Goal: Information Seeking & Learning: Learn about a topic

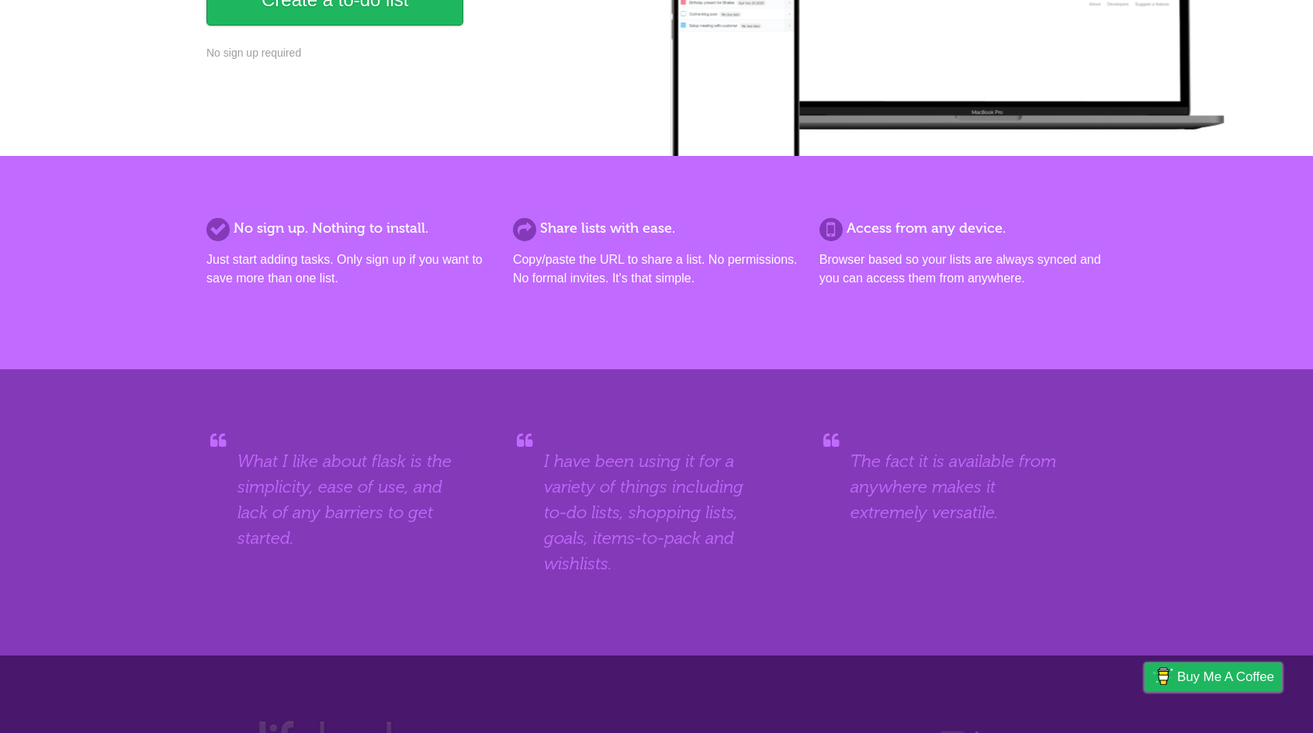
scroll to position [494, 0]
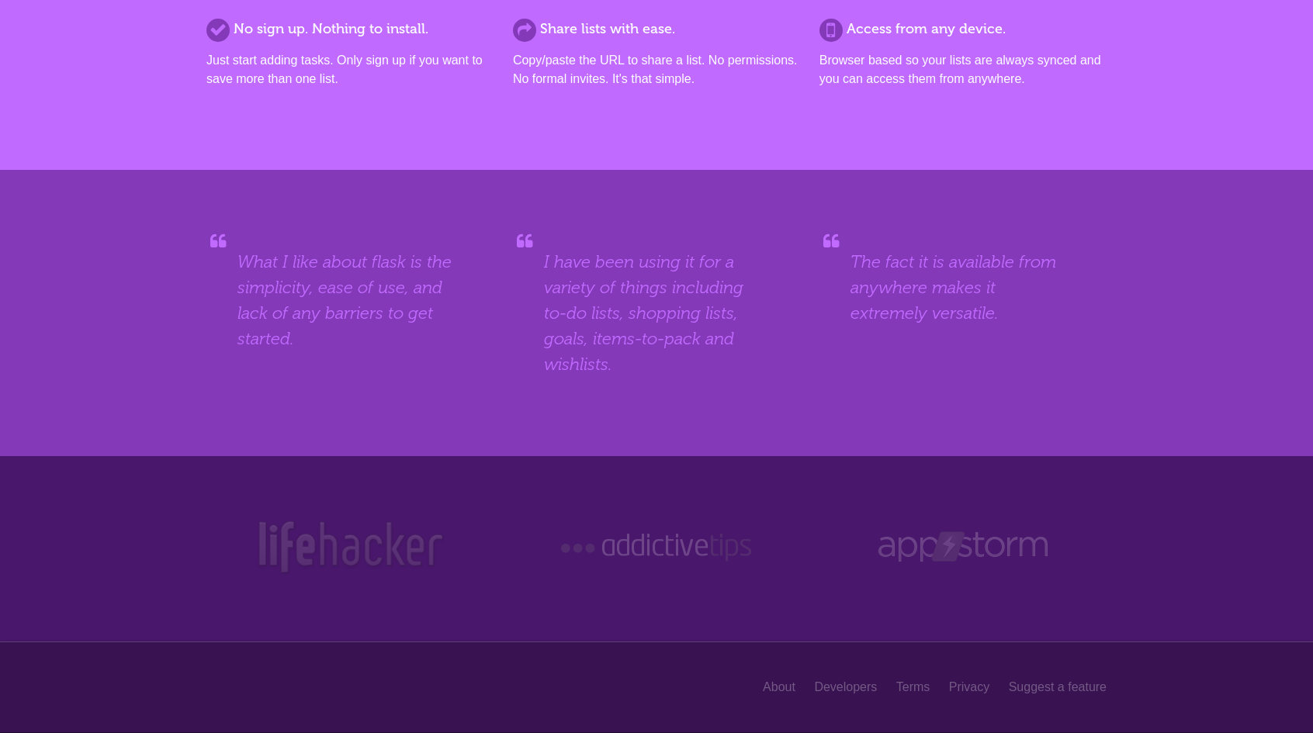
click at [285, 546] on img at bounding box center [350, 547] width 191 height 58
click at [912, 304] on blockquote "The fact it is available from anywhere makes it extremely versatile." at bounding box center [962, 287] width 225 height 77
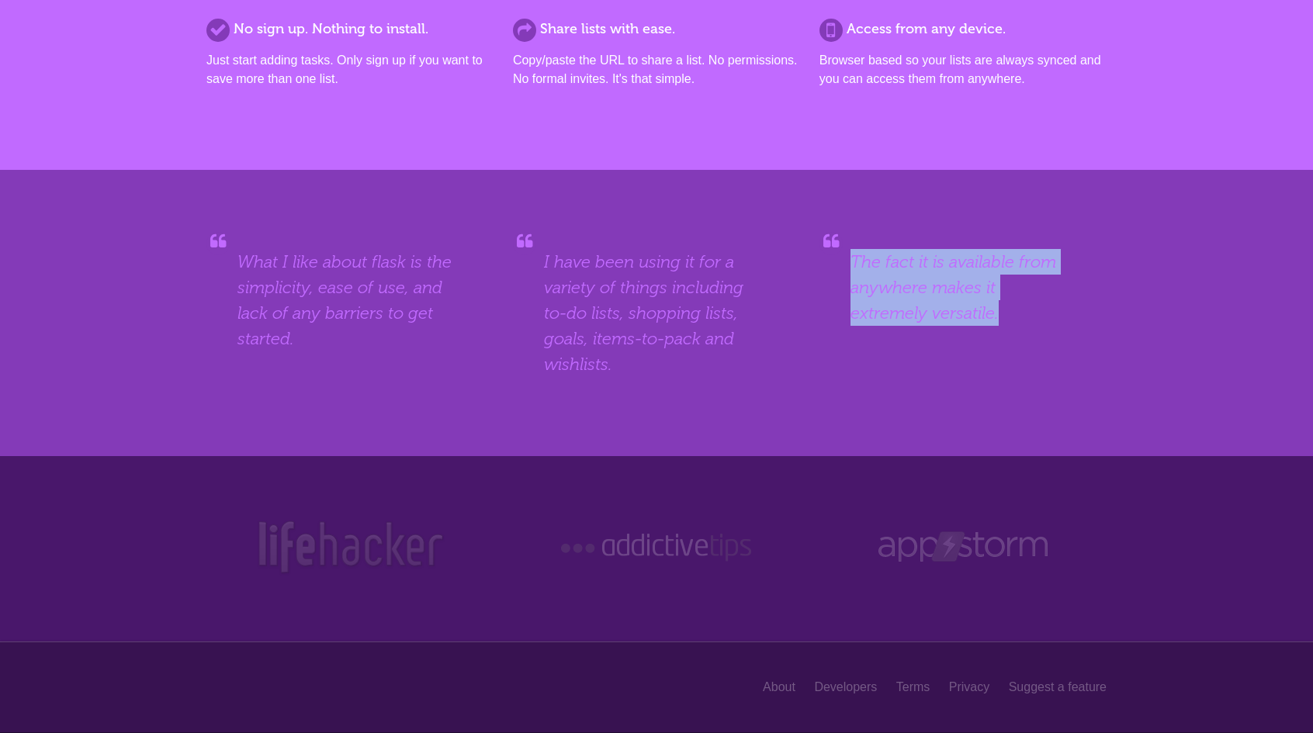
click at [912, 304] on blockquote "The fact it is available from anywhere makes it extremely versatile." at bounding box center [962, 287] width 225 height 77
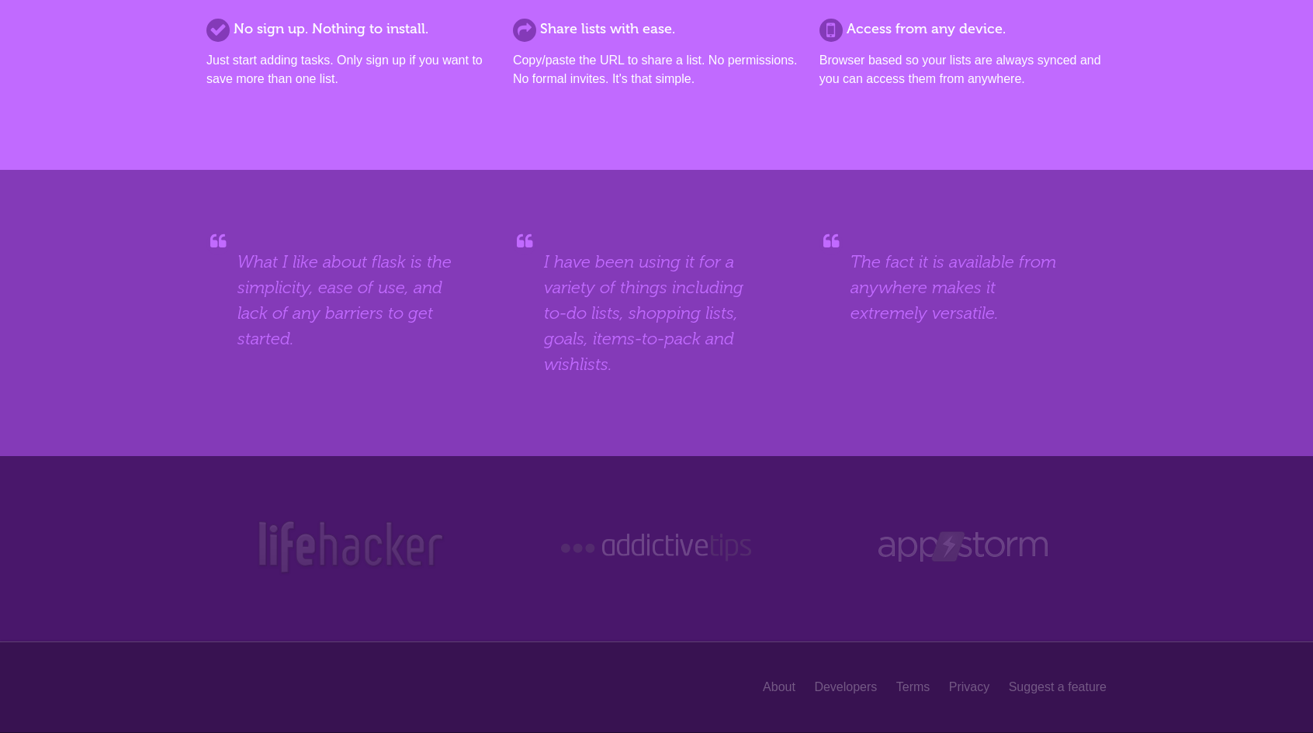
click at [799, 369] on div "I have been using it for a variety of things including to-do lists, shopping li…" at bounding box center [656, 313] width 287 height 162
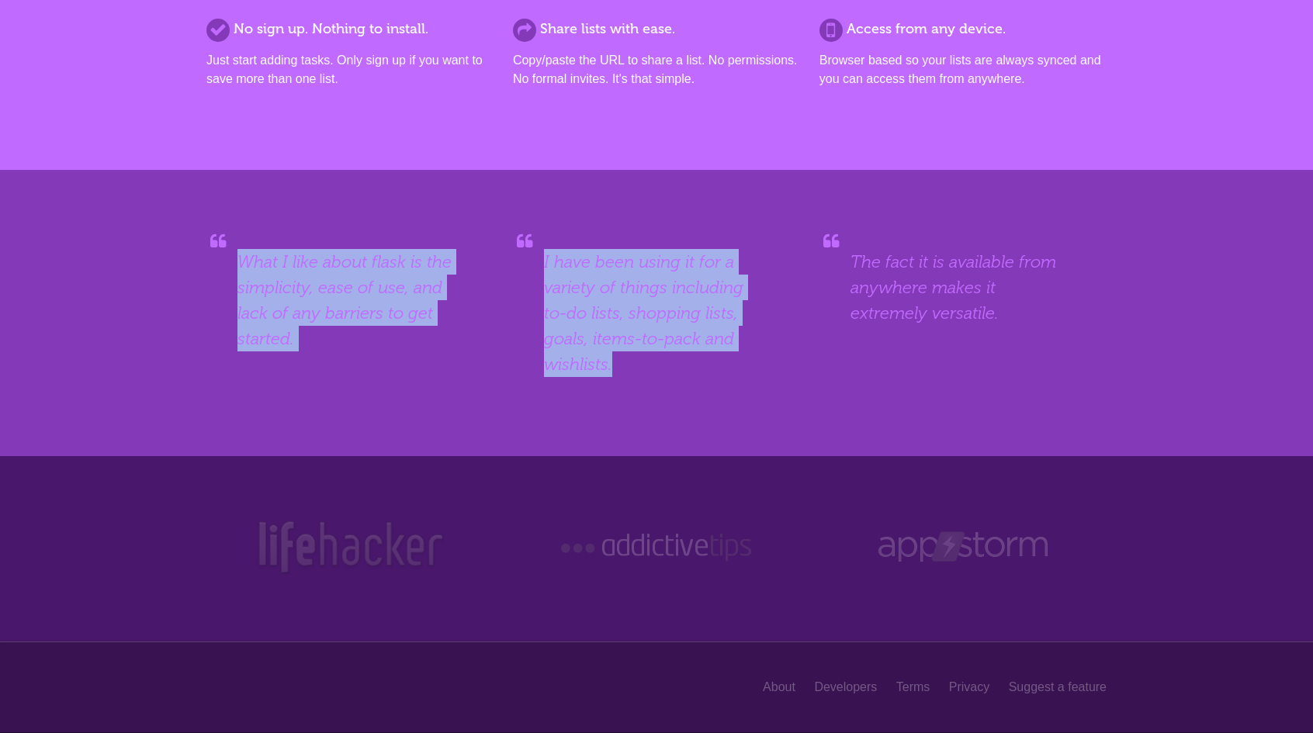
drag, startPoint x: 649, startPoint y: 374, endPoint x: 146, endPoint y: 234, distance: 522.1
click at [146, 234] on div "What I like about flask is the simplicity, ease of use, and lack of any barrier…" at bounding box center [656, 313] width 1313 height 286
click at [619, 368] on blockquote "I have been using it for a variety of things including to-do lists, shopping li…" at bounding box center [656, 313] width 225 height 128
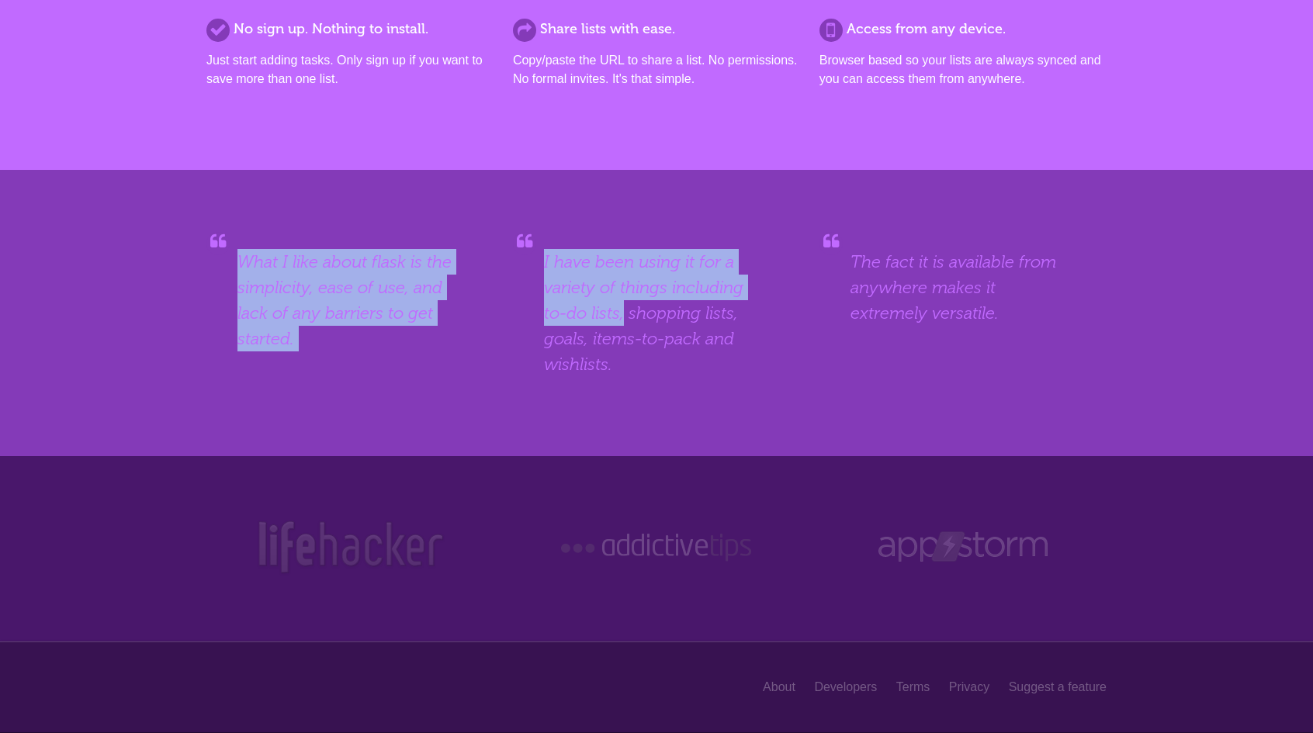
drag, startPoint x: 205, startPoint y: 262, endPoint x: 626, endPoint y: 322, distance: 425.7
click at [626, 322] on div "What I like about flask is the simplicity, ease of use, and lack of any barrier…" at bounding box center [656, 313] width 931 height 162
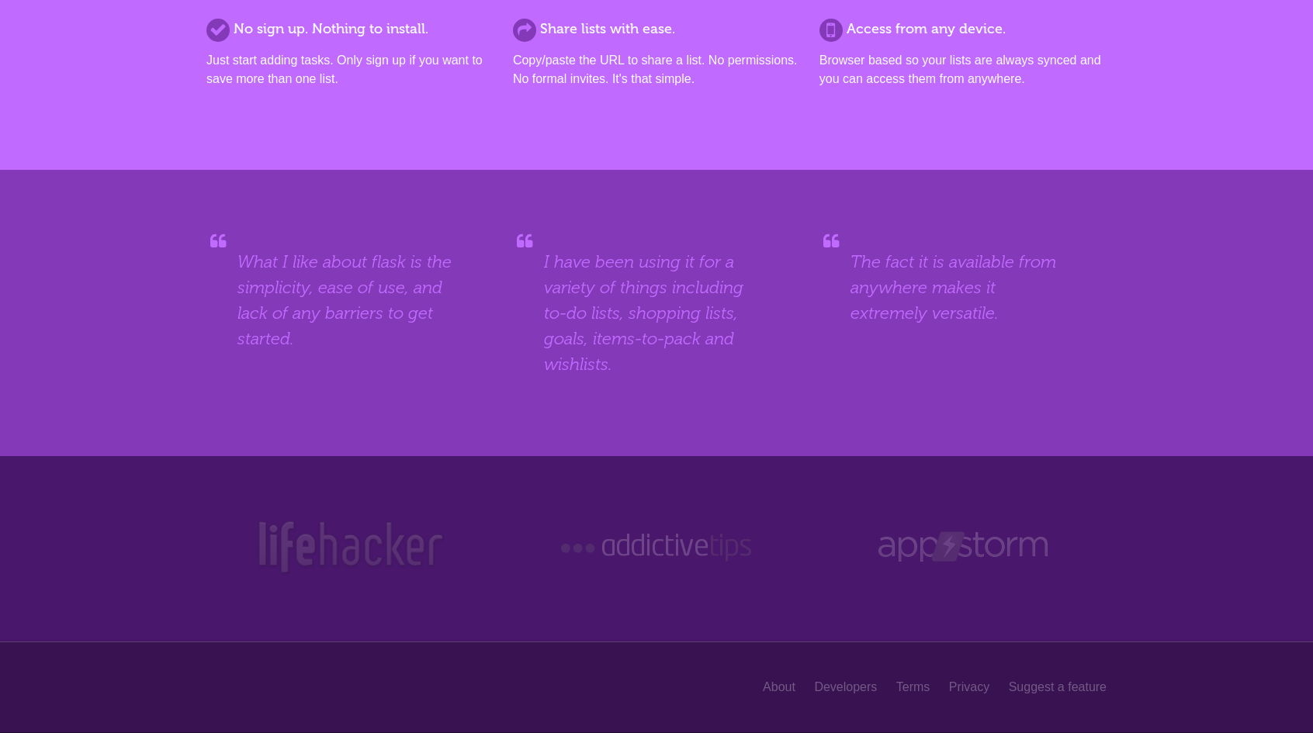
click at [678, 313] on blockquote "I have been using it for a variety of things including to-do lists, shopping li…" at bounding box center [656, 313] width 225 height 128
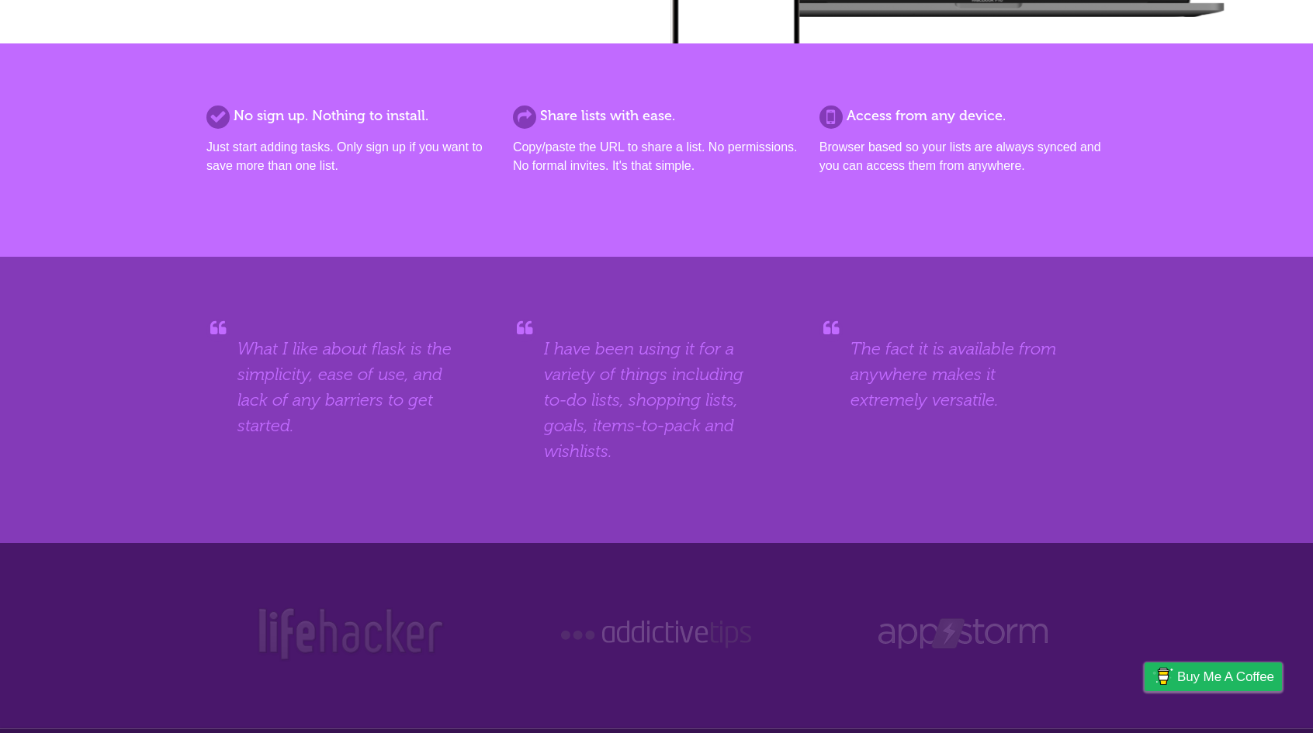
scroll to position [339, 0]
